Goal: Information Seeking & Learning: Learn about a topic

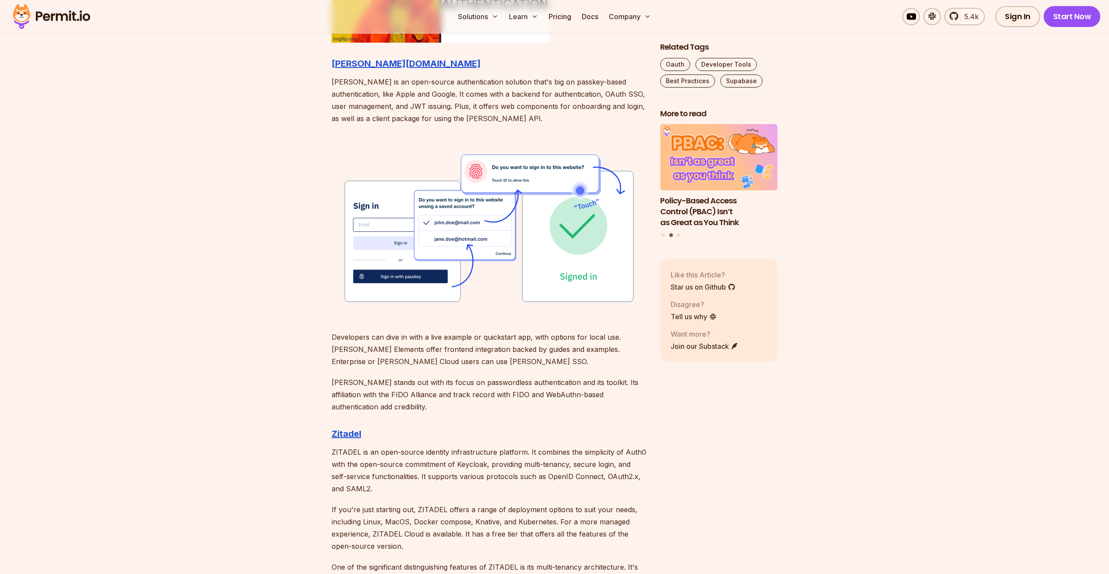
scroll to position [1320, 0]
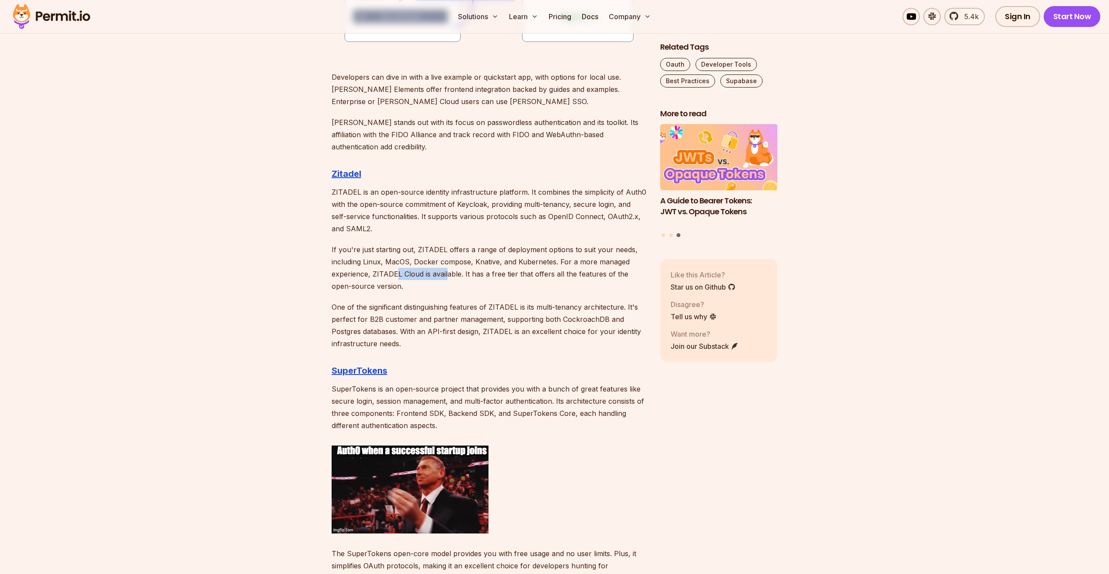
drag, startPoint x: 396, startPoint y: 277, endPoint x: 446, endPoint y: 275, distance: 50.1
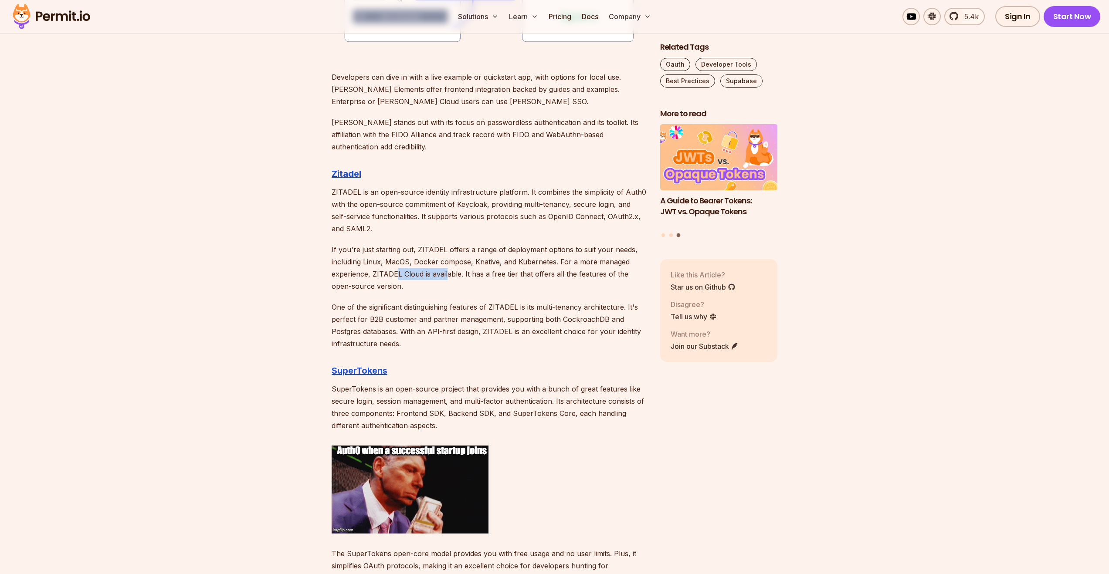
click at [446, 275] on p "If you're just starting out, ZITADEL offers a range of deployment options to su…" at bounding box center [489, 268] width 315 height 49
click at [480, 276] on p "If you're just starting out, ZITADEL offers a range of deployment options to su…" at bounding box center [489, 268] width 315 height 49
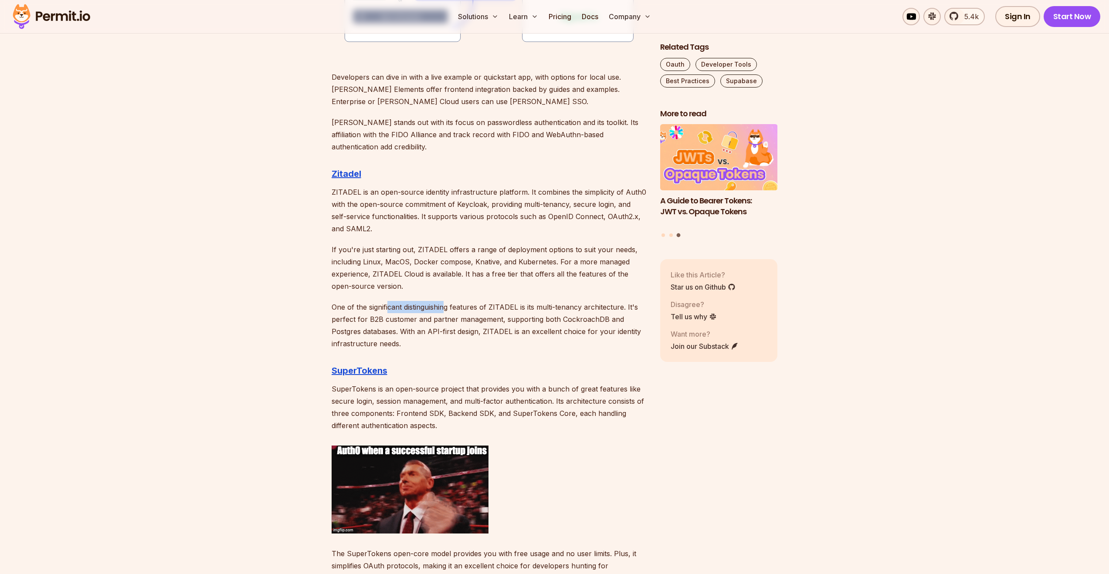
drag, startPoint x: 388, startPoint y: 306, endPoint x: 446, endPoint y: 306, distance: 58.0
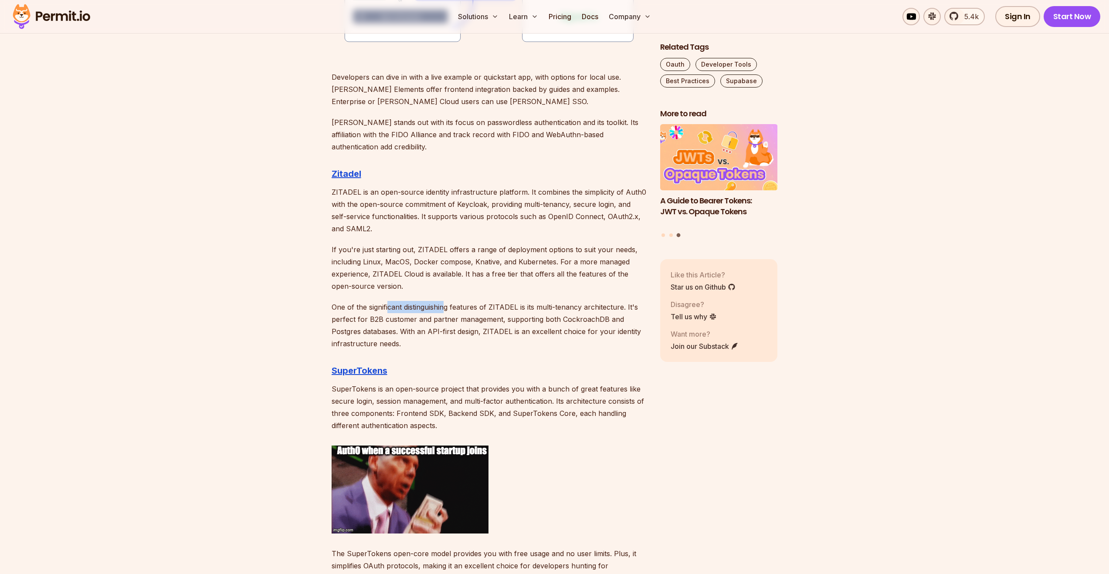
click at [446, 306] on p "One of the significant distinguishing features of ZITADEL is its multi-tenancy …" at bounding box center [489, 325] width 315 height 49
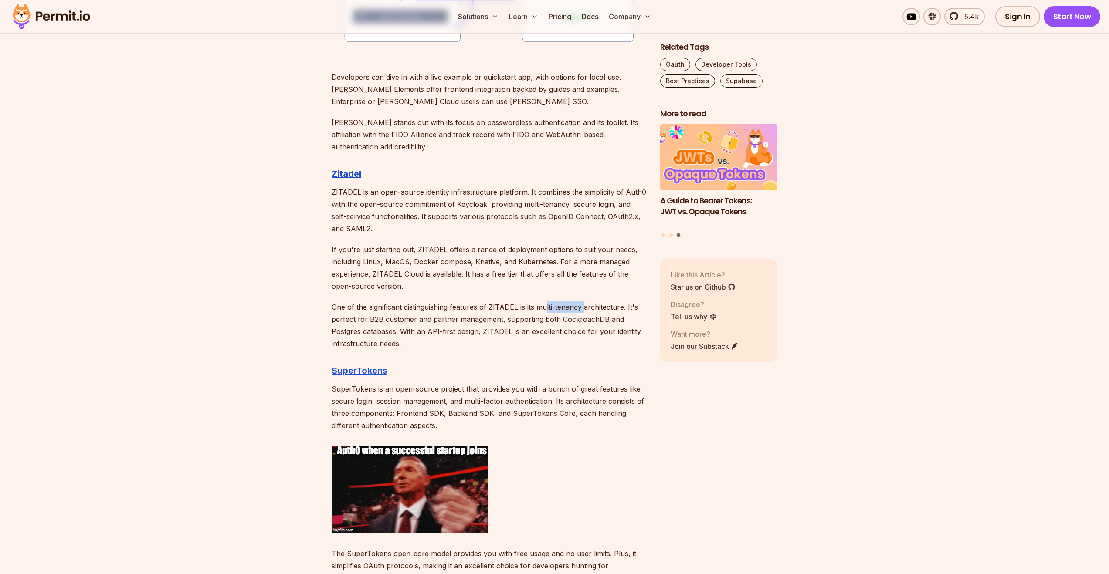
drag, startPoint x: 546, startPoint y: 309, endPoint x: 586, endPoint y: 306, distance: 40.2
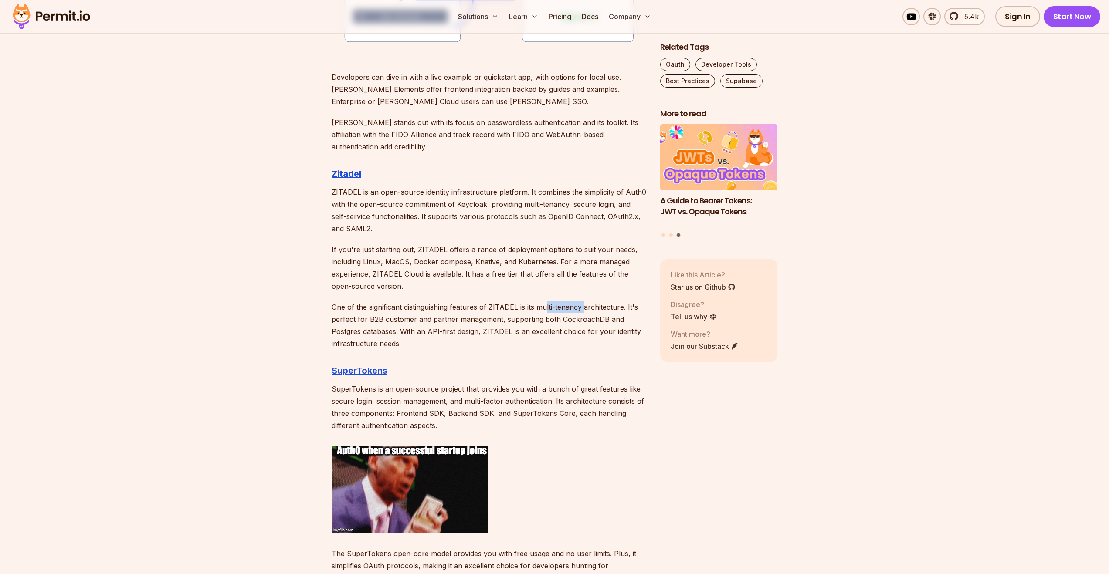
click at [586, 306] on p "One of the significant distinguishing features of ZITADEL is its multi-tenancy …" at bounding box center [489, 325] width 315 height 49
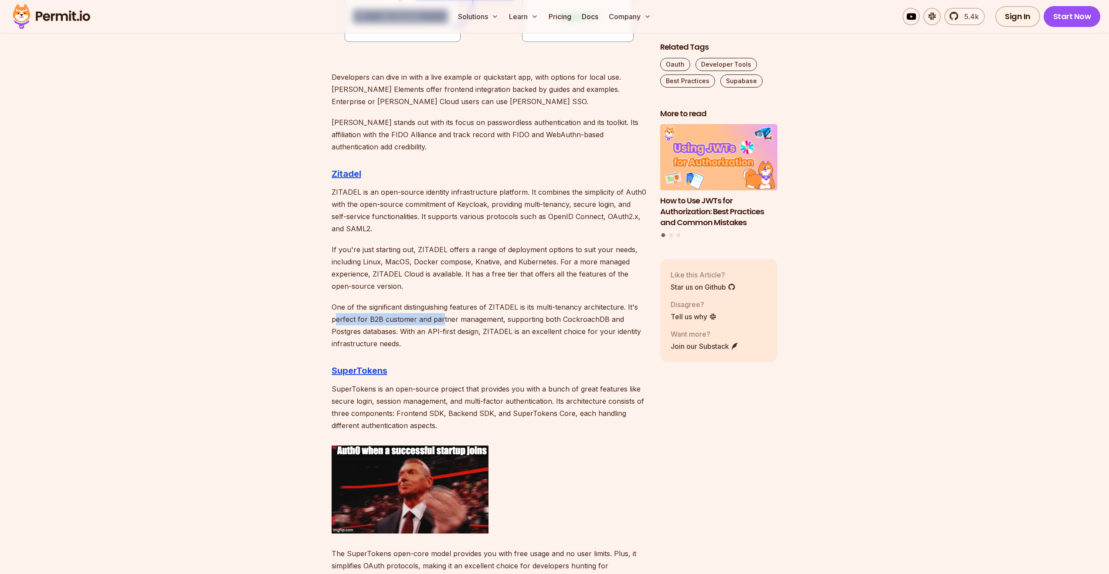
drag, startPoint x: 337, startPoint y: 320, endPoint x: 441, endPoint y: 316, distance: 103.8
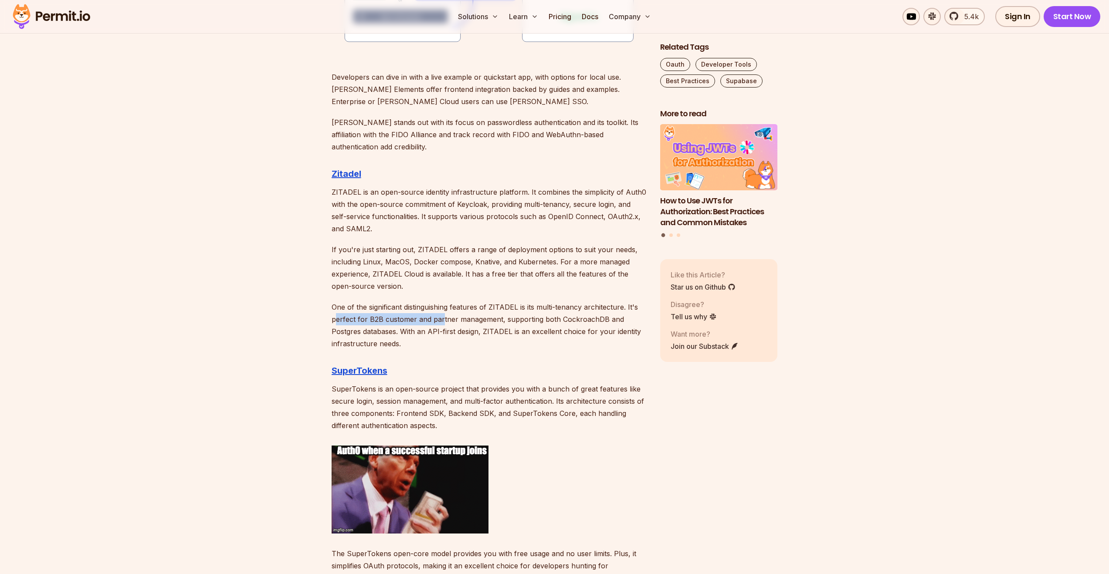
click at [441, 316] on p "One of the significant distinguishing features of ZITADEL is its multi-tenancy …" at bounding box center [489, 325] width 315 height 49
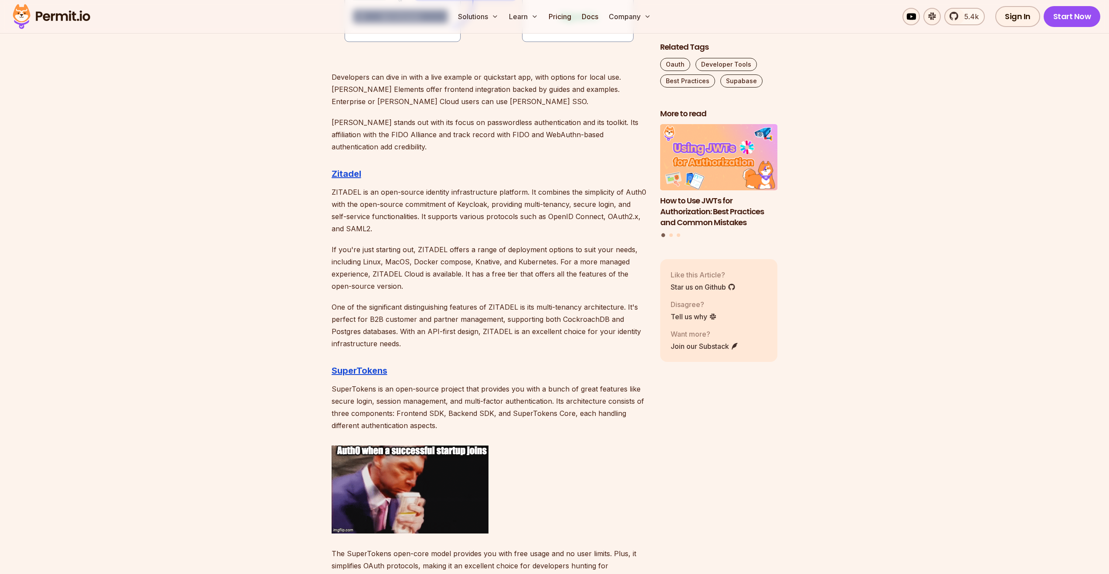
click at [390, 333] on p "One of the significant distinguishing features of ZITADEL is its multi-tenancy …" at bounding box center [489, 325] width 315 height 49
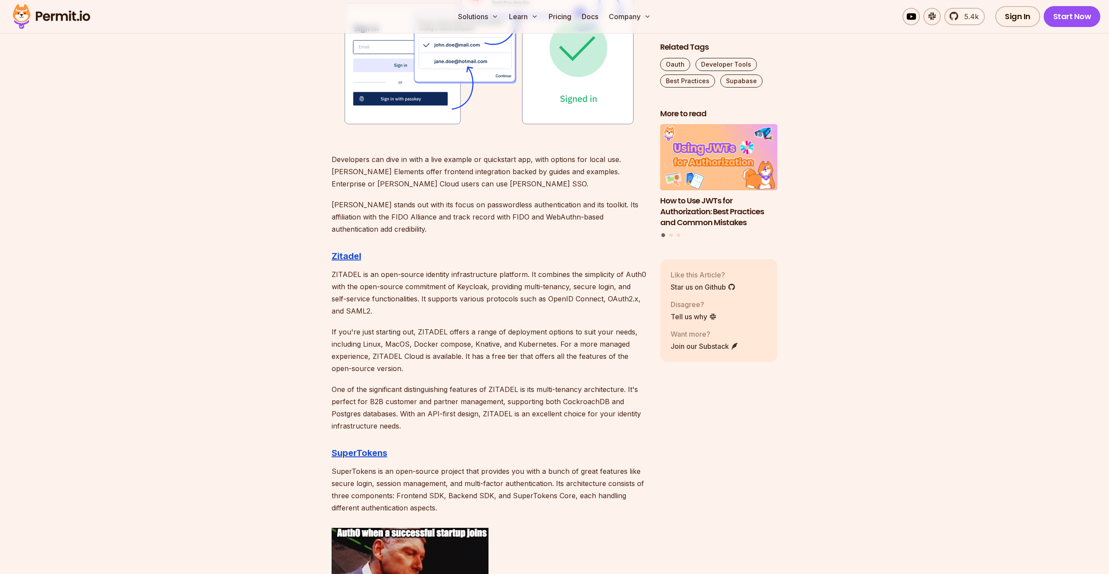
scroll to position [1193, 0]
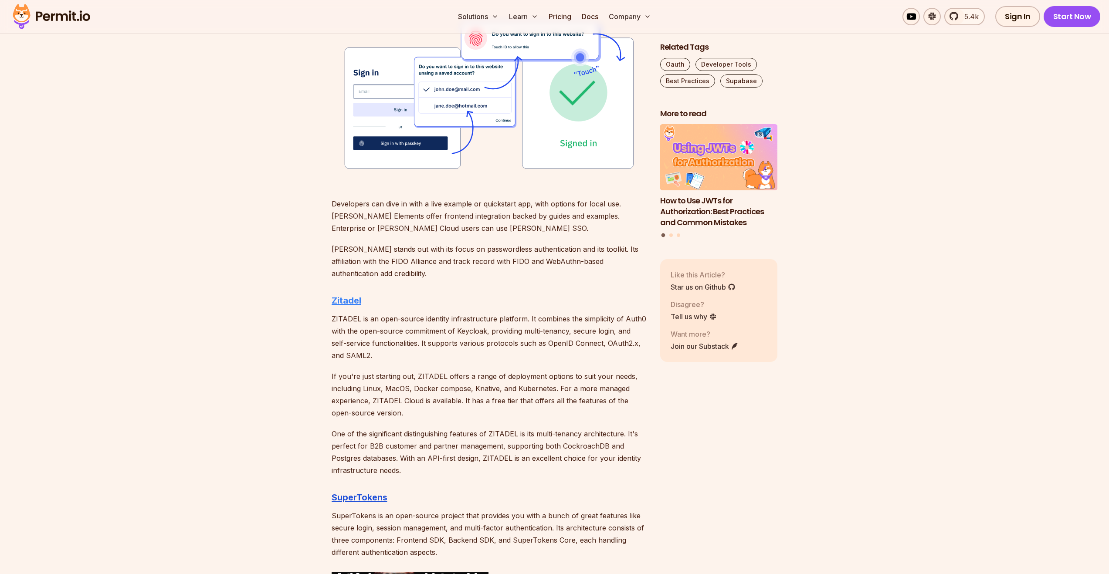
click at [342, 304] on strong "Zitadel" at bounding box center [347, 300] width 30 height 10
